Goal: Find specific page/section: Find specific page/section

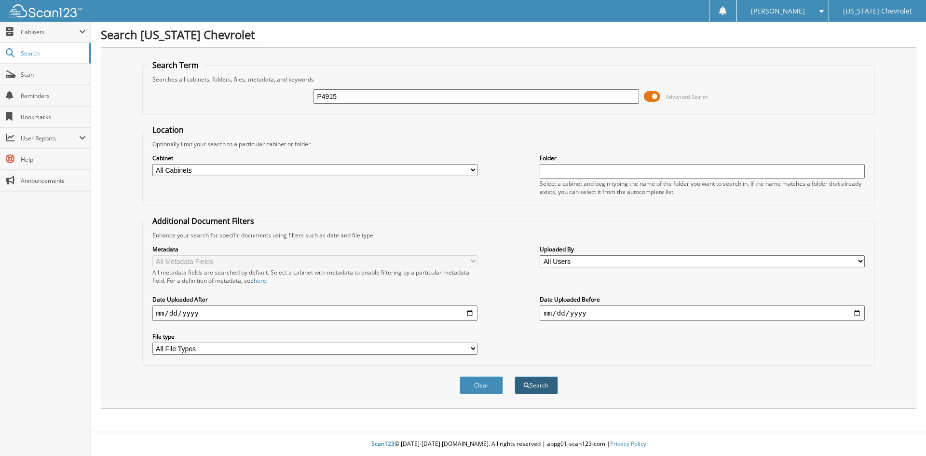
type input "P4915"
click at [529, 384] on button "Search" at bounding box center [536, 385] width 43 height 18
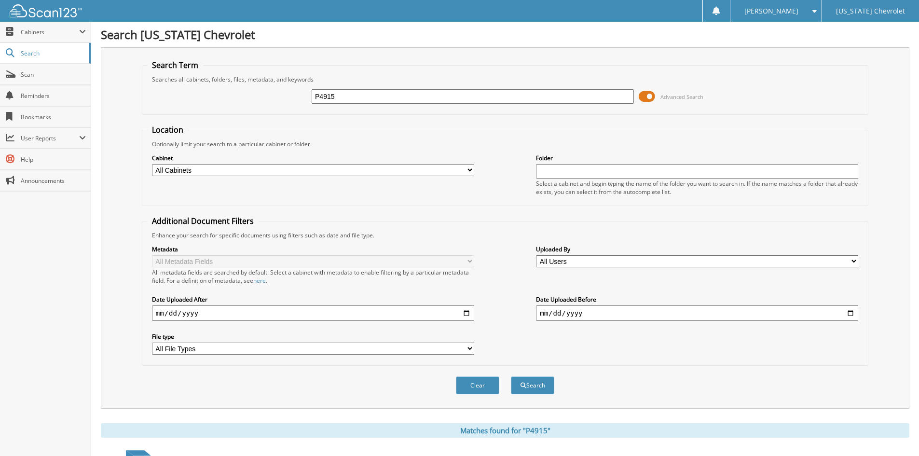
click at [814, 12] on span at bounding box center [812, 11] width 9 height 7
click at [800, 46] on link "Logout" at bounding box center [775, 47] width 91 height 17
